Goal: Task Accomplishment & Management: Use online tool/utility

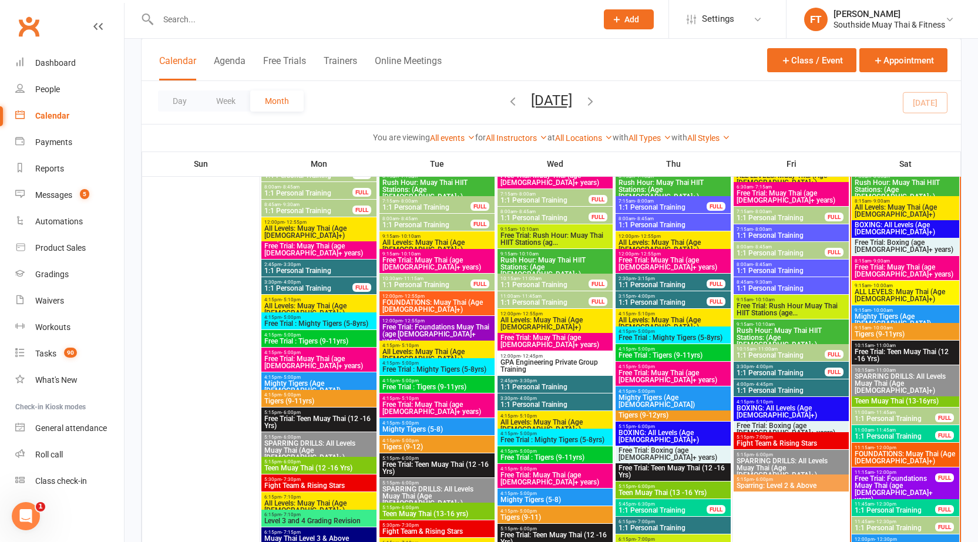
scroll to position [1337, 0]
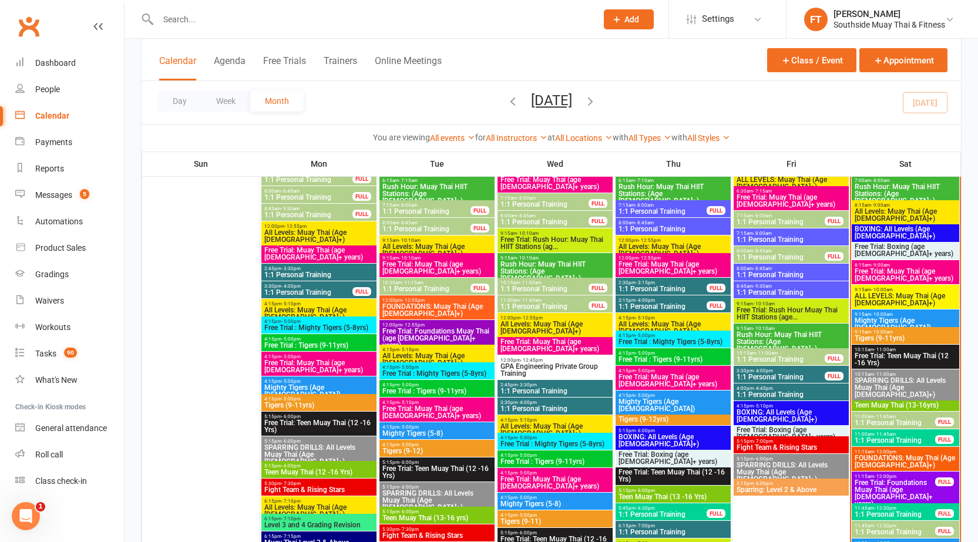
click at [915, 379] on span "SPARRING DRILLS: All Levels Muay Thai (Age [DEMOGRAPHIC_DATA]+)" at bounding box center [905, 387] width 103 height 21
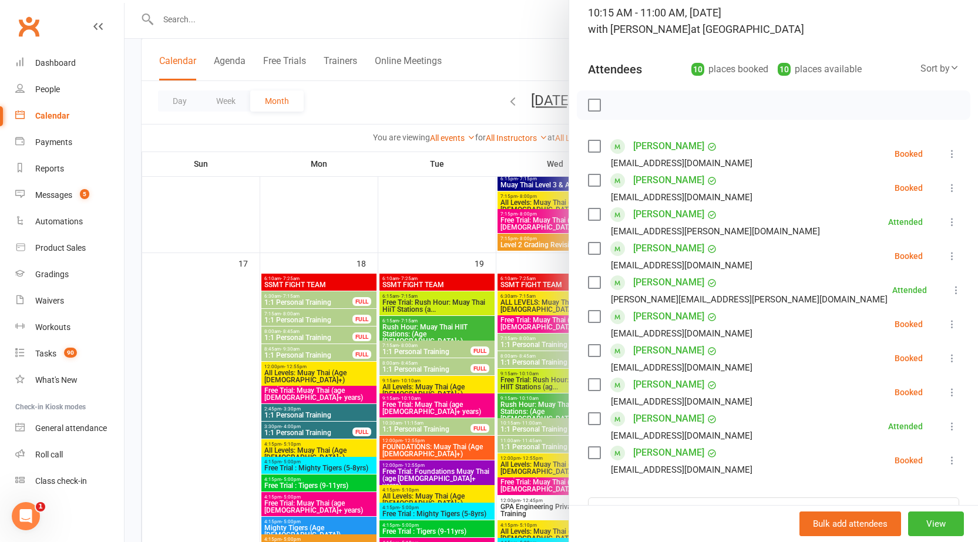
scroll to position [0, 0]
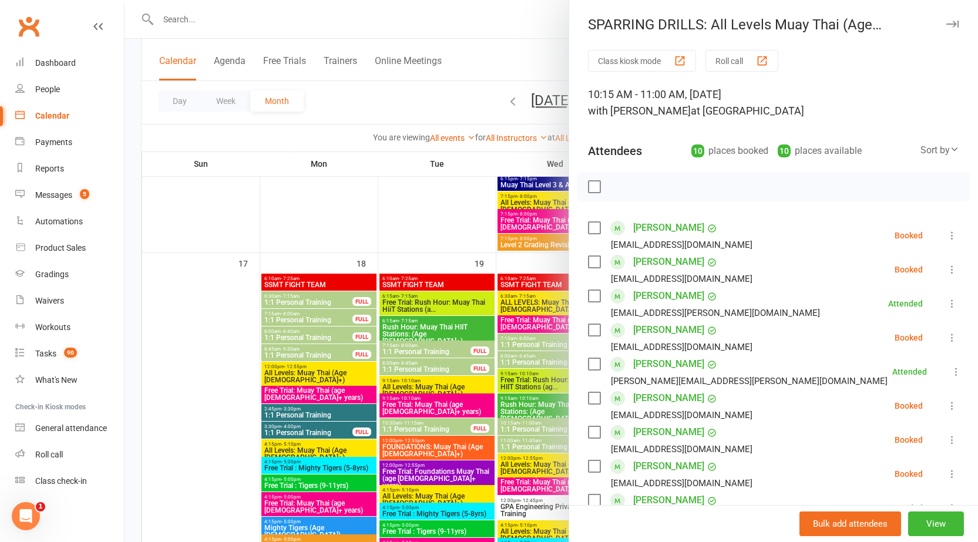
click at [946, 21] on icon "button" at bounding box center [952, 24] width 12 height 7
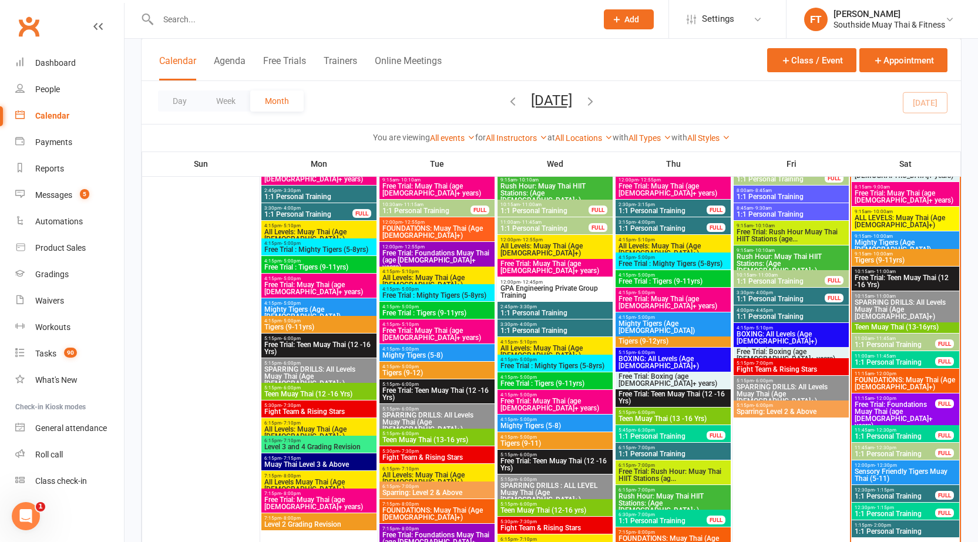
scroll to position [1419, 0]
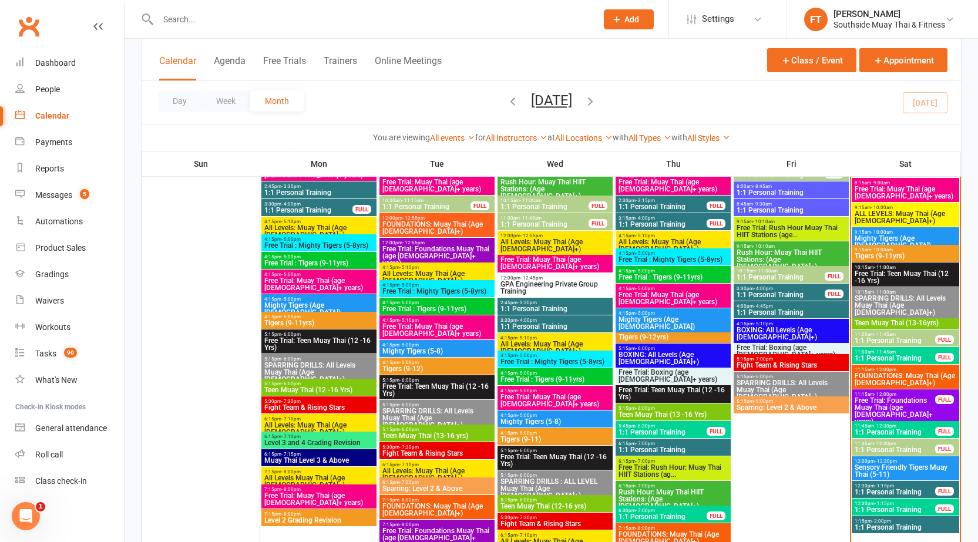
click at [892, 292] on span "- 11:00am" at bounding box center [885, 292] width 22 height 5
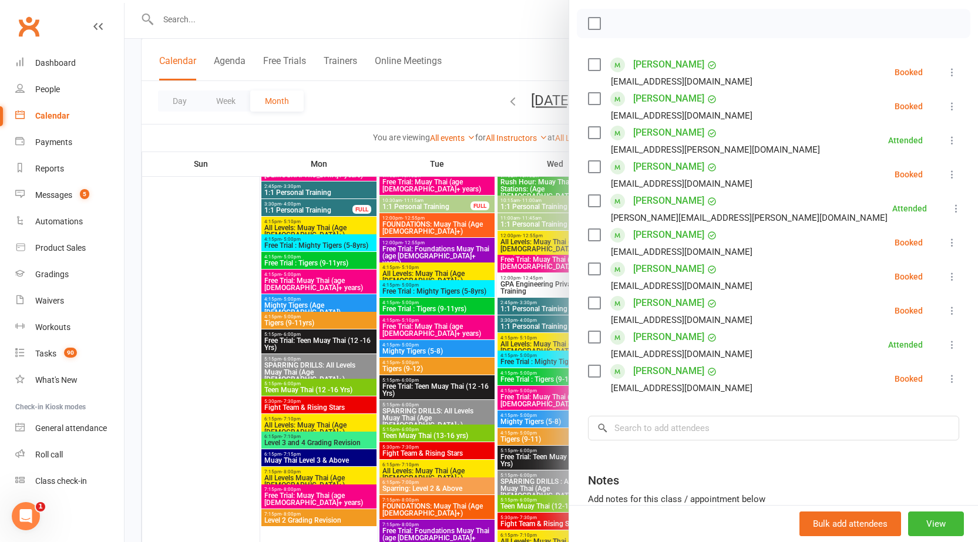
scroll to position [176, 0]
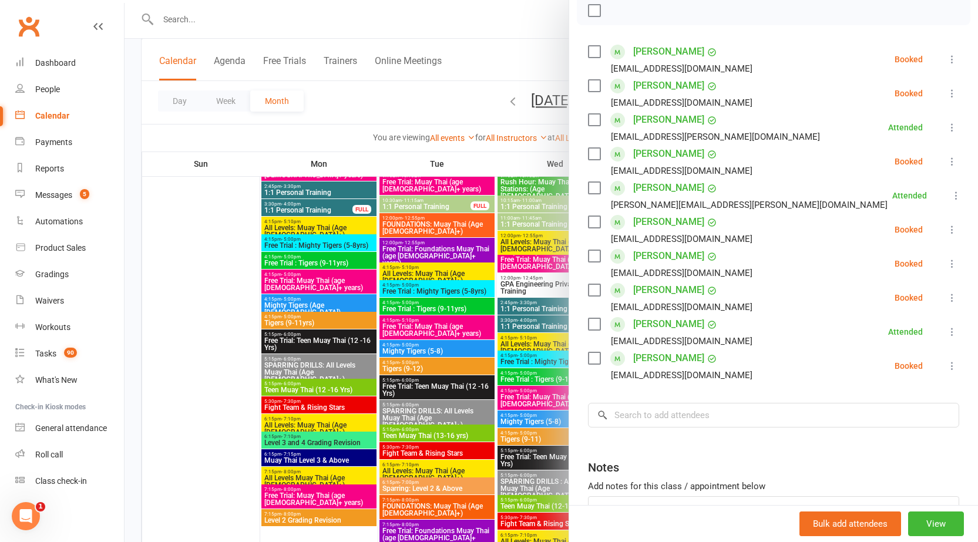
click at [946, 367] on icon at bounding box center [952, 366] width 12 height 12
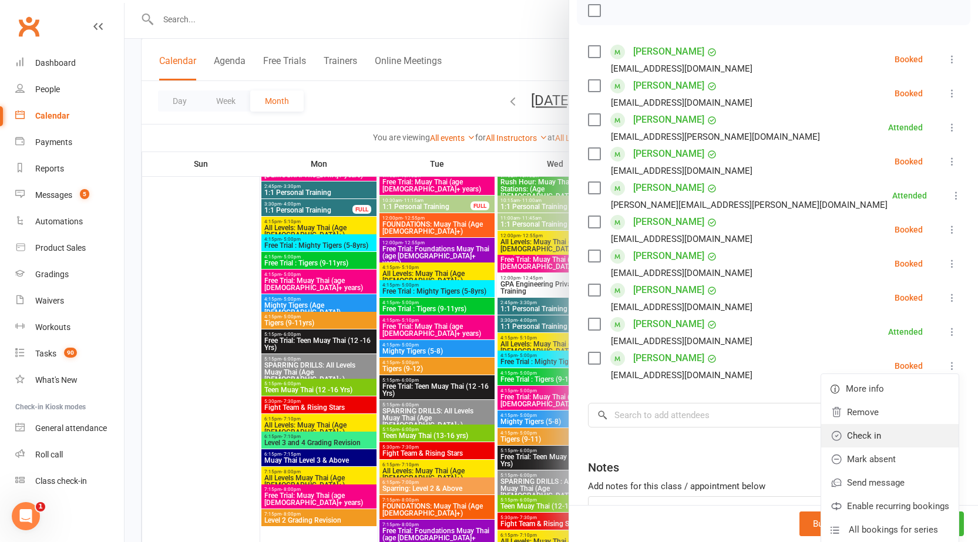
click at [867, 430] on link "Check in" at bounding box center [889, 435] width 137 height 23
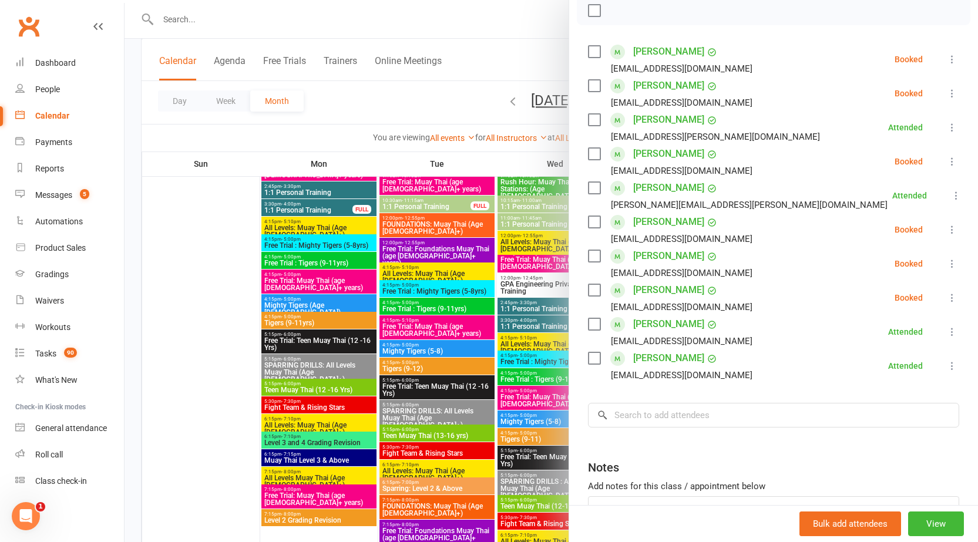
click at [440, 274] on div at bounding box center [551, 271] width 853 height 542
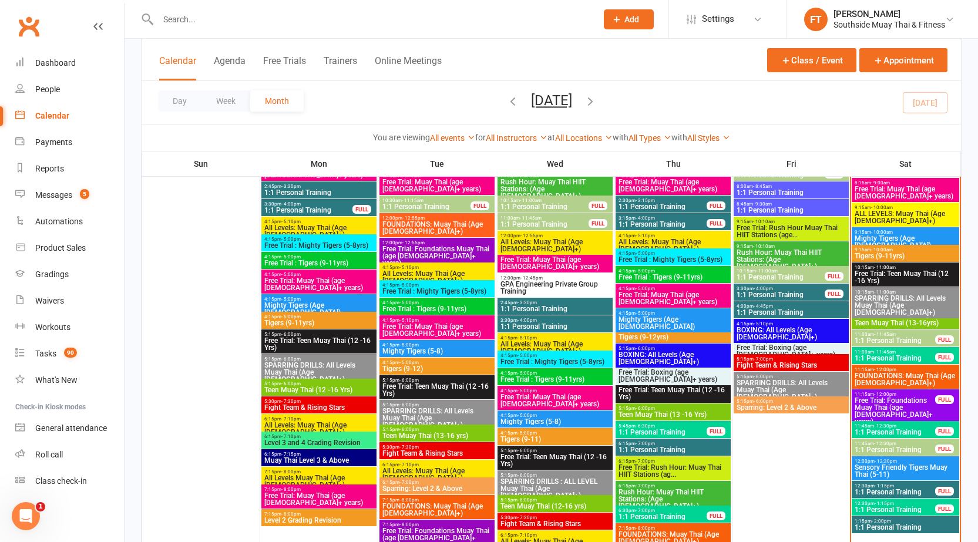
click at [303, 19] on input "text" at bounding box center [371, 19] width 434 height 16
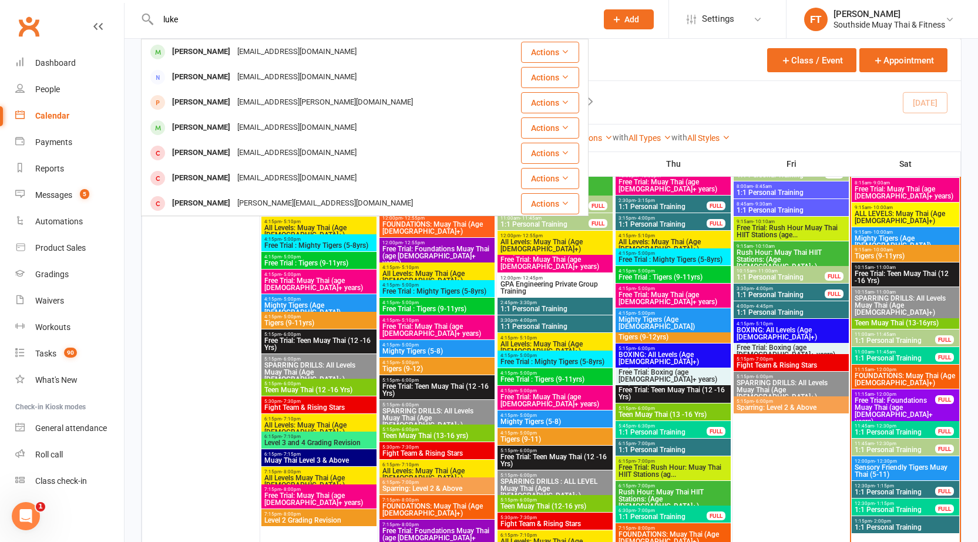
type input "luke"
click at [261, 49] on div "lukenuske@gmail.com" at bounding box center [297, 51] width 126 height 17
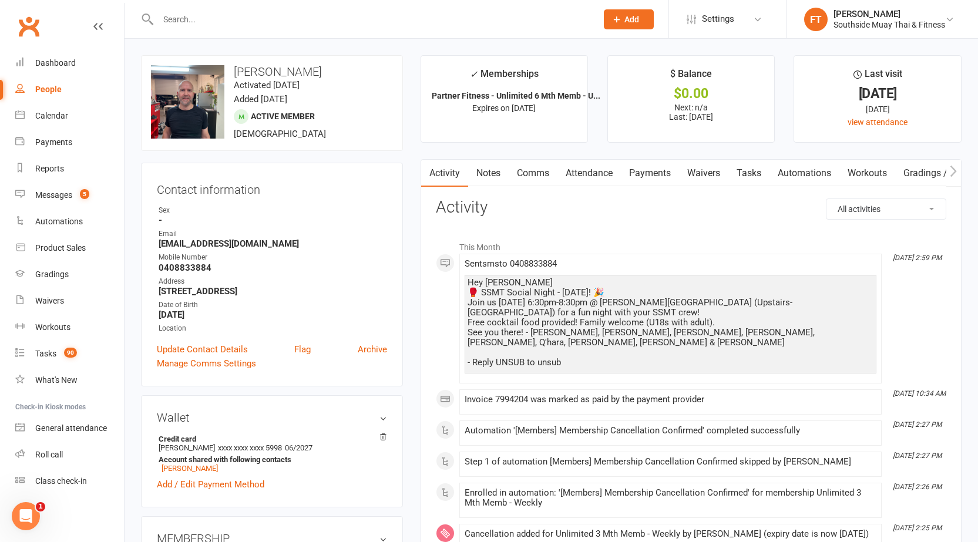
click at [351, 23] on input "text" at bounding box center [371, 19] width 434 height 16
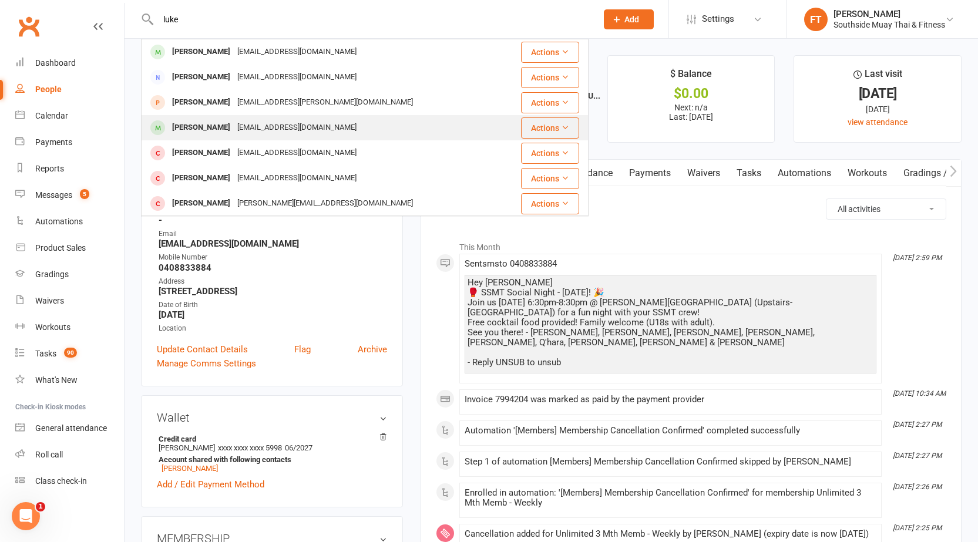
type input "luke"
click at [277, 125] on div "Lu.zhangyy@gmail.com" at bounding box center [297, 127] width 126 height 17
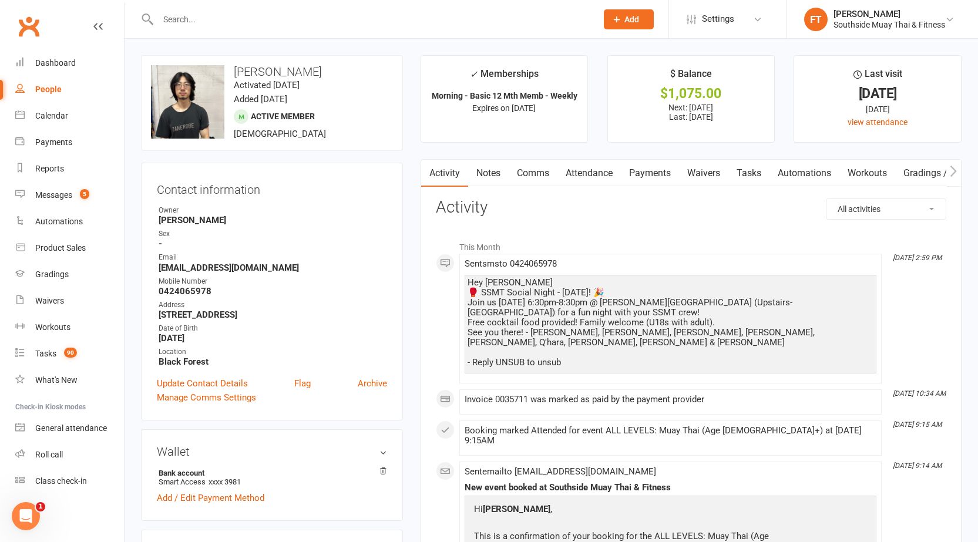
click at [284, 20] on input "text" at bounding box center [371, 19] width 434 height 16
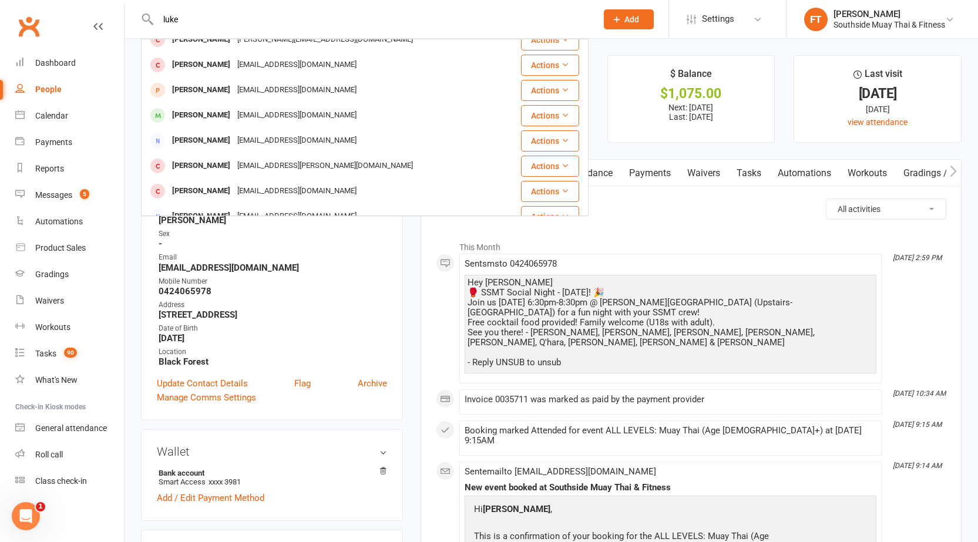
scroll to position [294, 0]
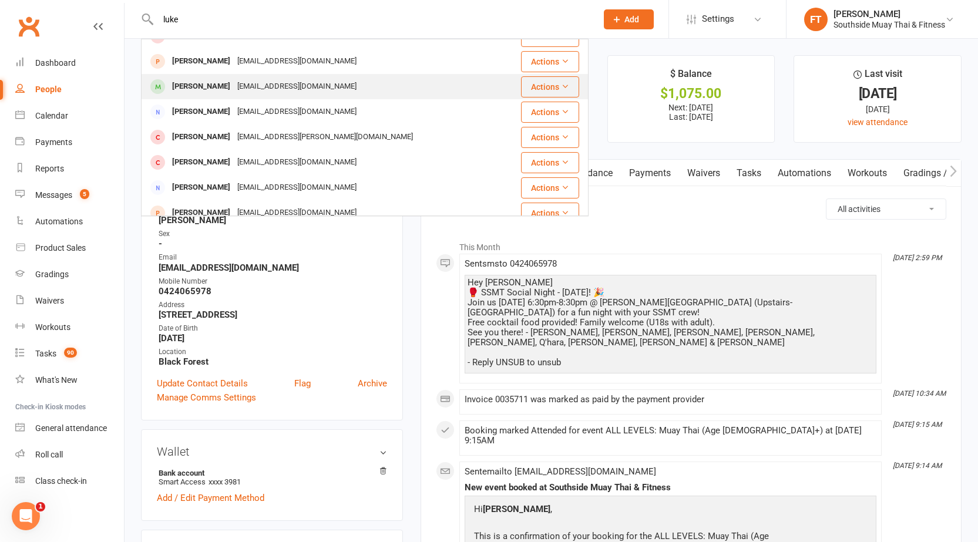
type input "luke"
click at [248, 87] on div "Lukewright2003@gmail.com" at bounding box center [297, 86] width 126 height 17
